Goal: Find specific page/section: Find specific page/section

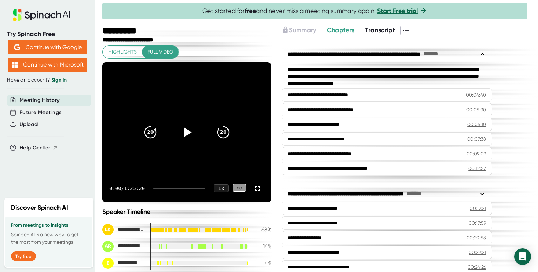
scroll to position [156, 0]
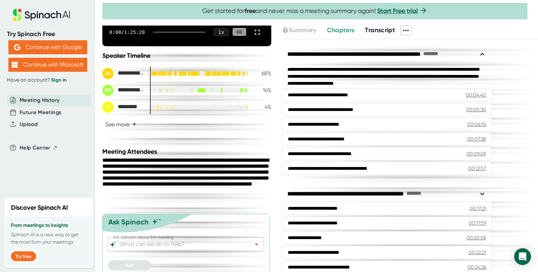
click at [379, 31] on span "Transcript" at bounding box center [380, 30] width 30 height 8
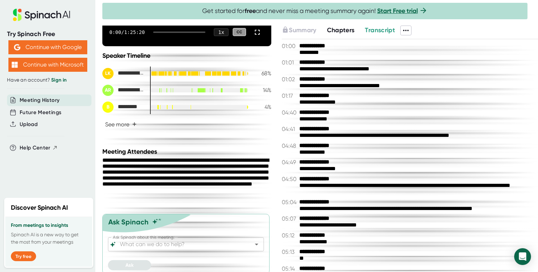
click at [346, 29] on span "Chapters" at bounding box center [341, 30] width 28 height 8
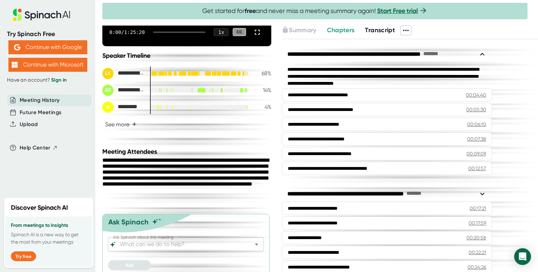
click at [409, 32] on icon at bounding box center [406, 30] width 8 height 8
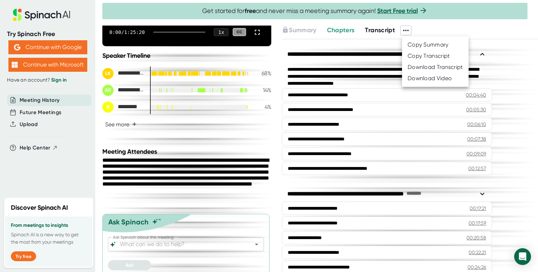
click at [385, 45] on div at bounding box center [269, 136] width 538 height 272
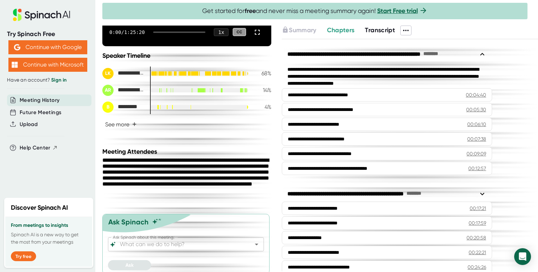
scroll to position [264, 0]
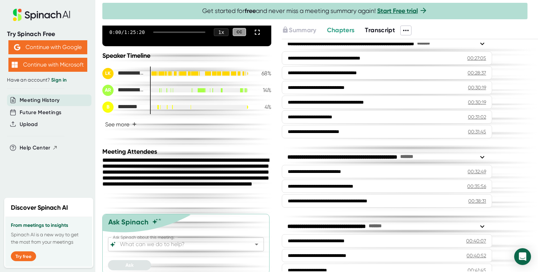
click at [426, 143] on div "**********" at bounding box center [387, 157] width 210 height 229
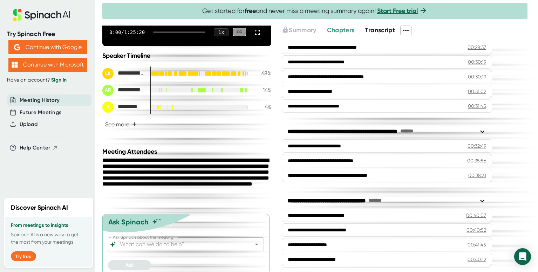
scroll to position [296, 0]
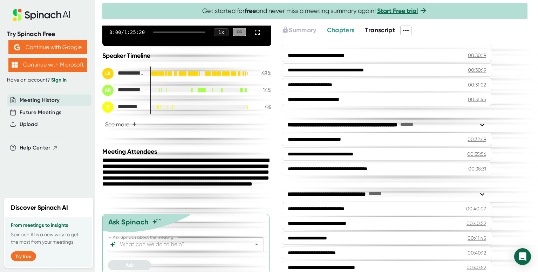
click at [375, 35] on div "Transcript" at bounding box center [380, 31] width 30 height 10
click at [378, 31] on span "Transcript" at bounding box center [380, 30] width 30 height 8
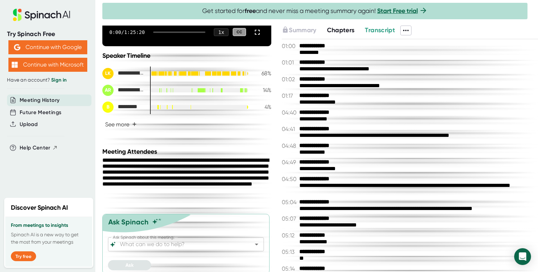
click at [351, 29] on span "Chapters" at bounding box center [341, 30] width 28 height 8
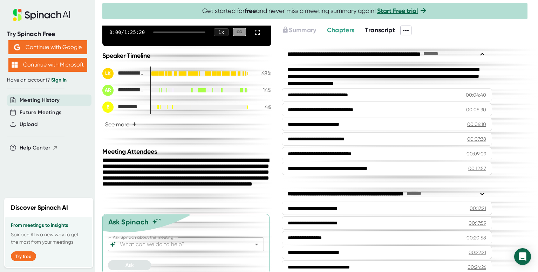
click at [375, 31] on span "Transcript" at bounding box center [380, 30] width 30 height 8
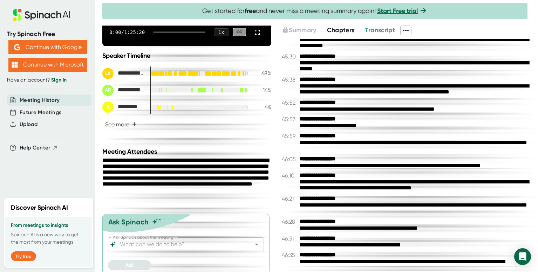
scroll to position [9468, 0]
